Goal: Find specific page/section: Find specific page/section

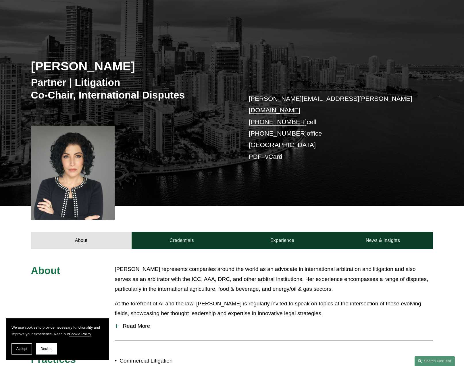
scroll to position [88, 0]
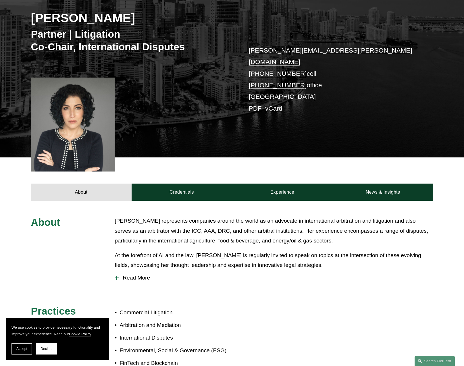
click at [135, 274] on span "Read More" at bounding box center [276, 277] width 314 height 6
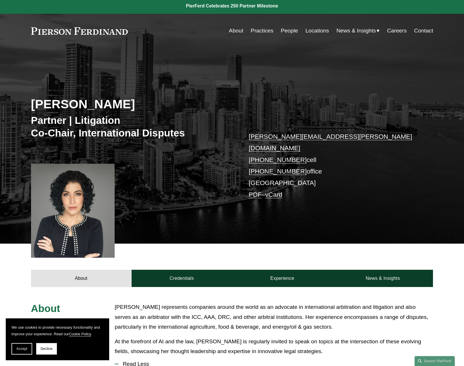
scroll to position [0, 0]
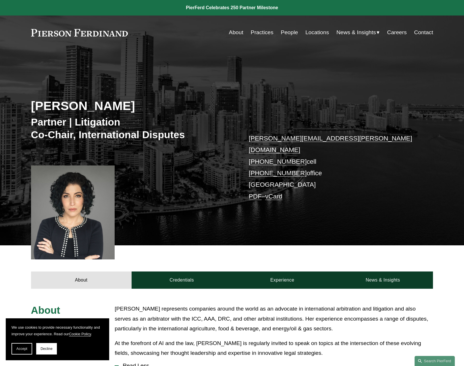
click at [310, 32] on link "Locations" at bounding box center [317, 32] width 24 height 11
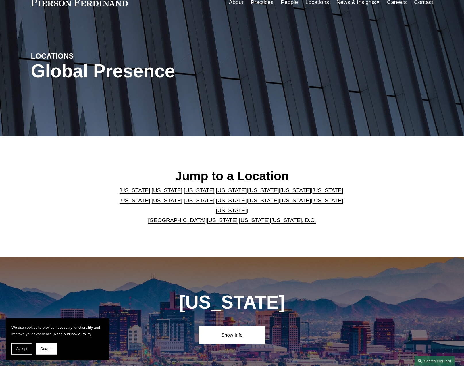
scroll to position [205, 0]
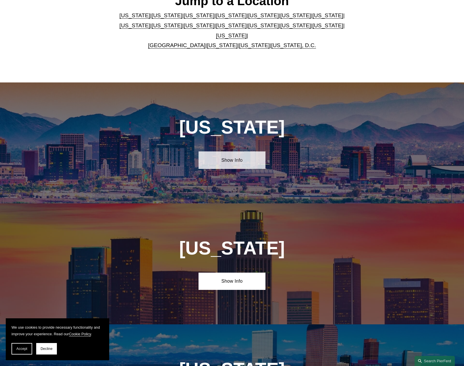
click at [216, 160] on link "Show Info" at bounding box center [231, 159] width 67 height 17
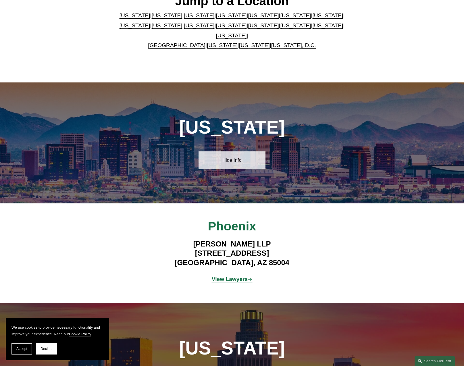
click at [216, 160] on link "Hide Info" at bounding box center [231, 159] width 67 height 17
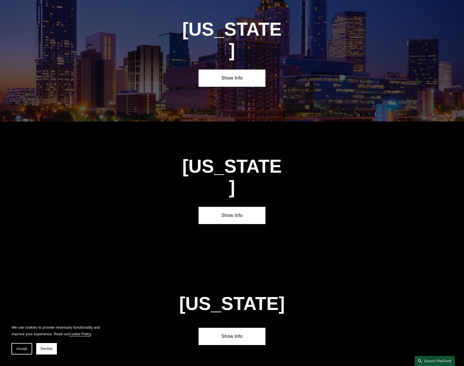
scroll to position [1113, 0]
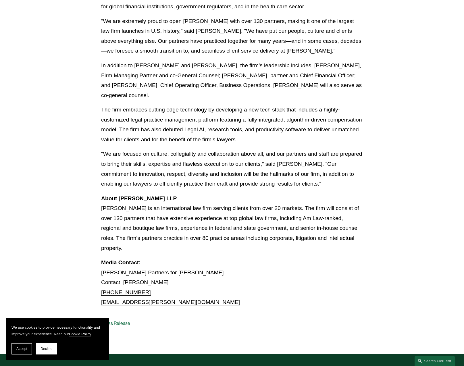
scroll to position [264, 0]
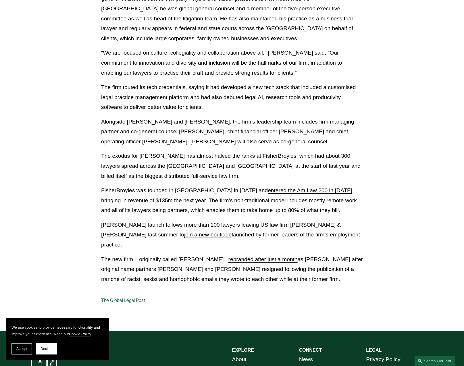
scroll to position [439, 0]
